Goal: Participate in discussion: Engage in conversation with other users on a specific topic

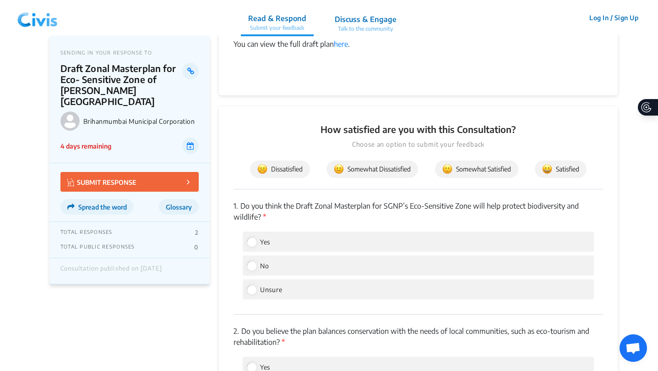
scroll to position [867, 0]
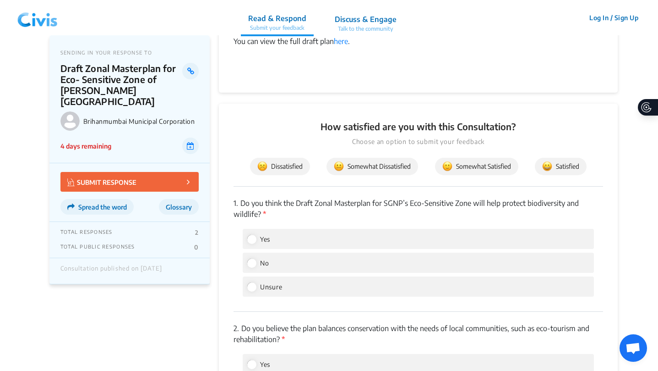
click at [285, 236] on div "Yes" at bounding box center [418, 239] width 351 height 20
click at [247, 237] on div "Yes" at bounding box center [418, 239] width 351 height 20
click at [250, 240] on input "Yes" at bounding box center [251, 239] width 8 height 8
radio input "true"
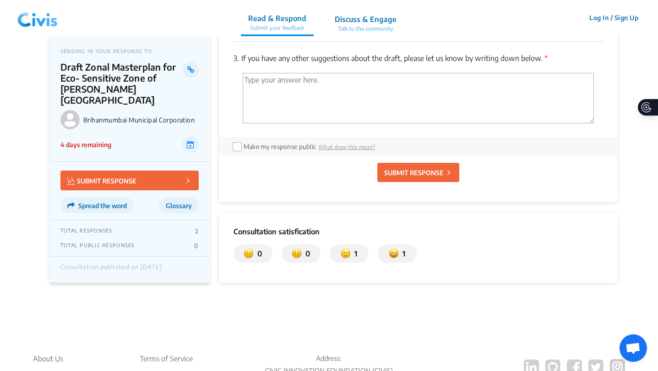
scroll to position [1264, 0]
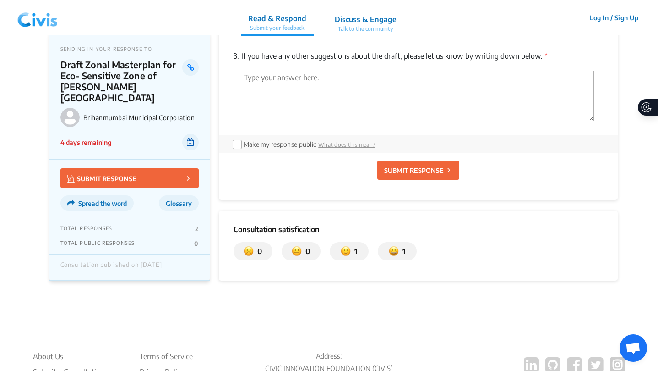
click at [192, 138] on icon at bounding box center [190, 141] width 7 height 7
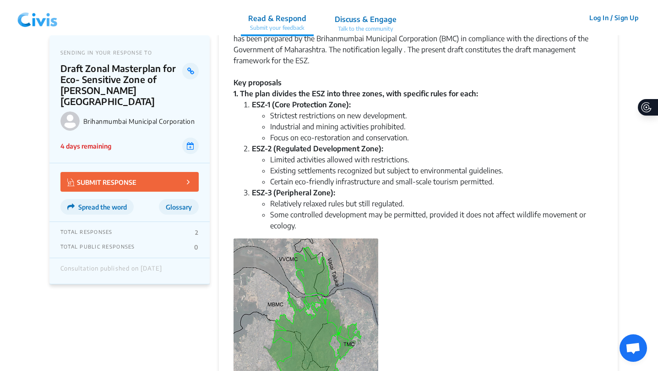
scroll to position [0, 0]
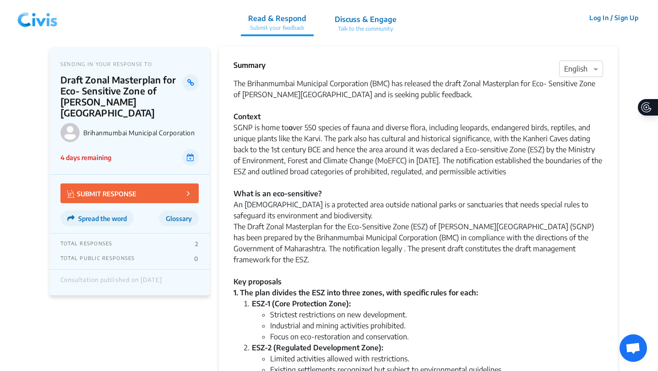
click at [368, 25] on p "Talk to the community" at bounding box center [366, 29] width 62 height 8
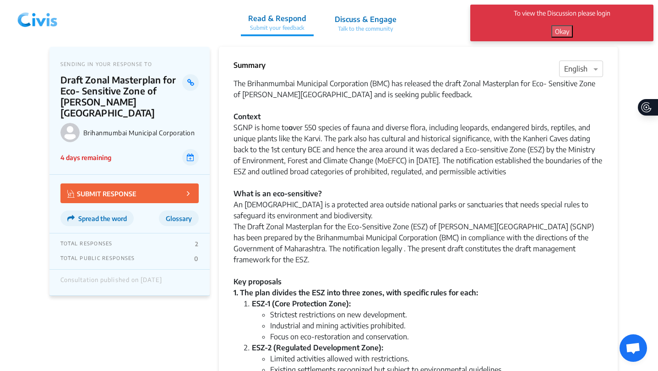
click at [557, 34] on button "Okay" at bounding box center [563, 31] width 22 height 12
